Goal: Transaction & Acquisition: Purchase product/service

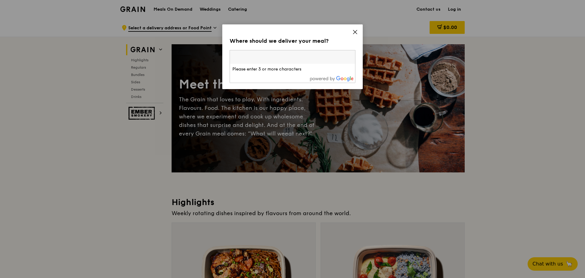
type input "p"
click at [329, 59] on div "Please enter three or more characters" at bounding box center [292, 57] width 126 height 14
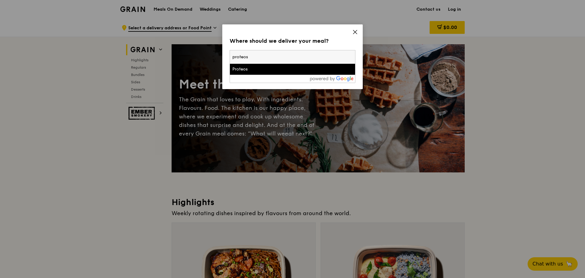
type input "proteos"
click at [318, 68] on div "Proteos" at bounding box center [277, 69] width 90 height 6
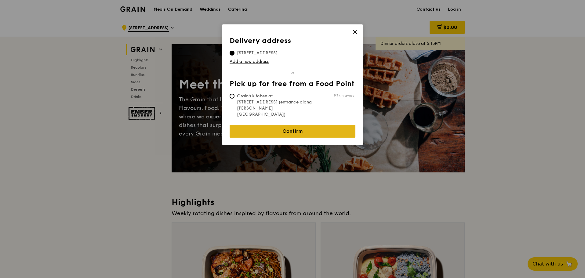
click at [297, 125] on link "Confirm" at bounding box center [292, 131] width 126 height 13
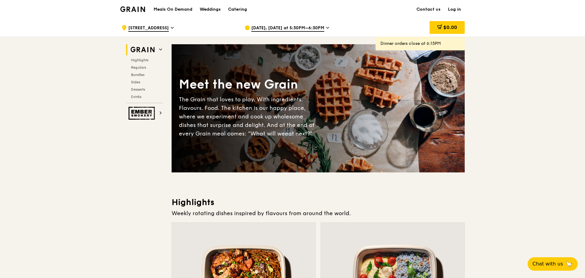
click at [326, 27] on icon at bounding box center [327, 27] width 3 height 5
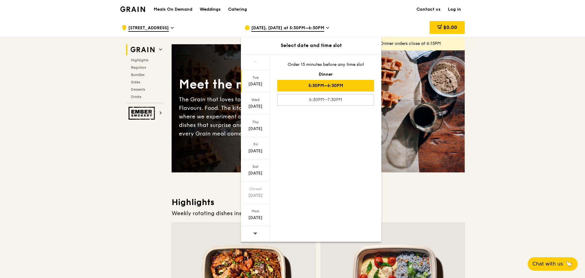
click at [252, 83] on div "[DATE]" at bounding box center [255, 84] width 27 height 6
click at [254, 103] on div "[DATE]" at bounding box center [255, 106] width 27 height 6
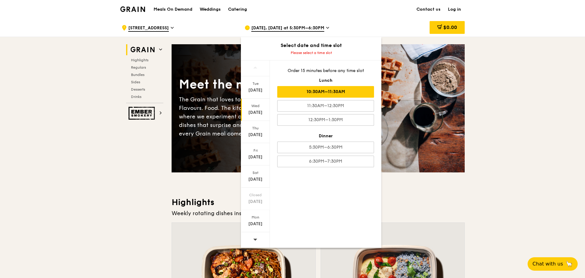
click at [302, 95] on div "10:30AM–11:30AM" at bounding box center [325, 92] width 97 height 12
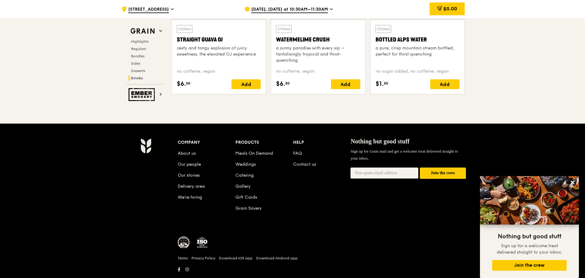
scroll to position [2493, 0]
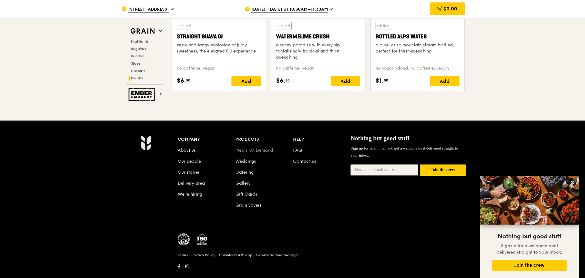
click at [267, 152] on link "Meals On Demand" at bounding box center [254, 150] width 38 height 5
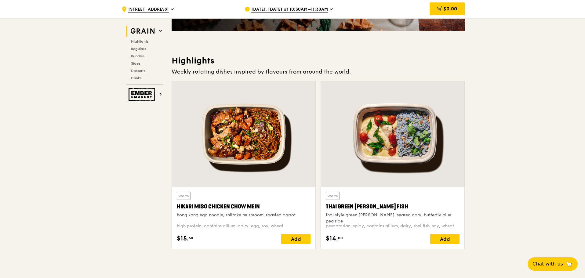
scroll to position [153, 0]
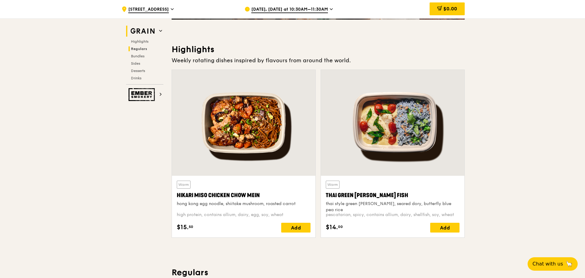
click at [139, 48] on span "Regulars" at bounding box center [139, 49] width 16 height 4
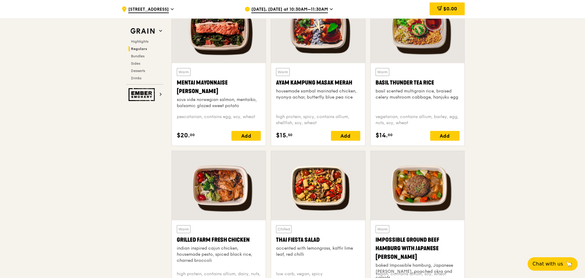
scroll to position [578, 0]
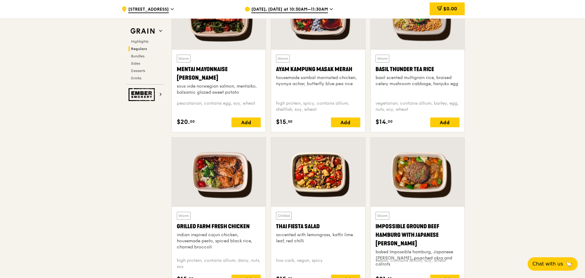
click at [256, 176] on div at bounding box center [219, 172] width 94 height 69
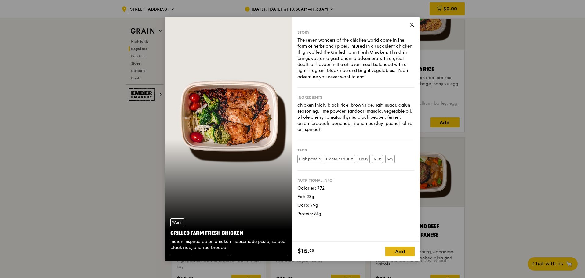
click at [406, 254] on div "Add" at bounding box center [399, 252] width 29 height 10
click at [410, 23] on icon at bounding box center [412, 25] width 4 height 4
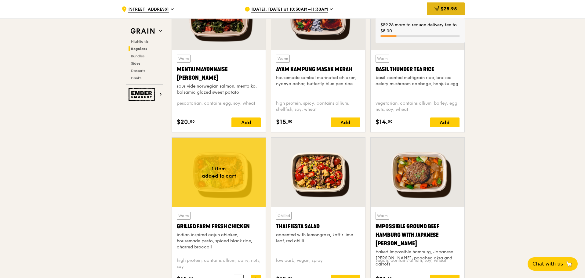
click at [442, 11] on span "$28.95" at bounding box center [448, 9] width 16 height 6
